Goal: Task Accomplishment & Management: Use online tool/utility

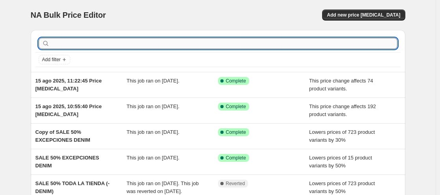
click at [63, 41] on input "text" at bounding box center [224, 43] width 346 height 11
type input "remera"
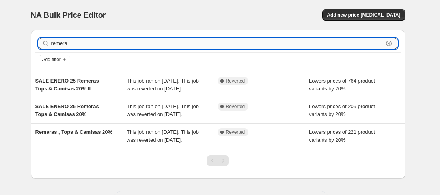
click at [87, 43] on input "remera" at bounding box center [217, 43] width 332 height 11
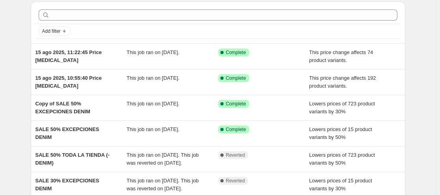
scroll to position [29, 0]
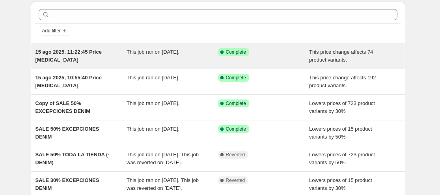
click at [121, 62] on div "15 ago 2025, 11:22:45 Price change job" at bounding box center [80, 56] width 91 height 16
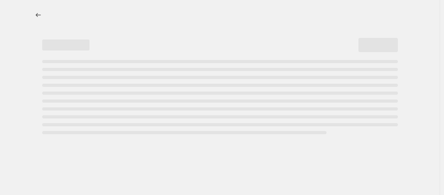
select select "pcap"
select select "no_change"
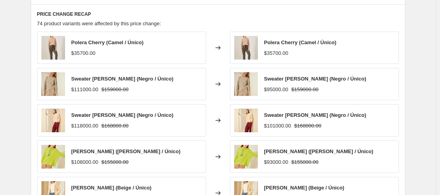
scroll to position [604, 0]
